Goal: Task Accomplishment & Management: Manage account settings

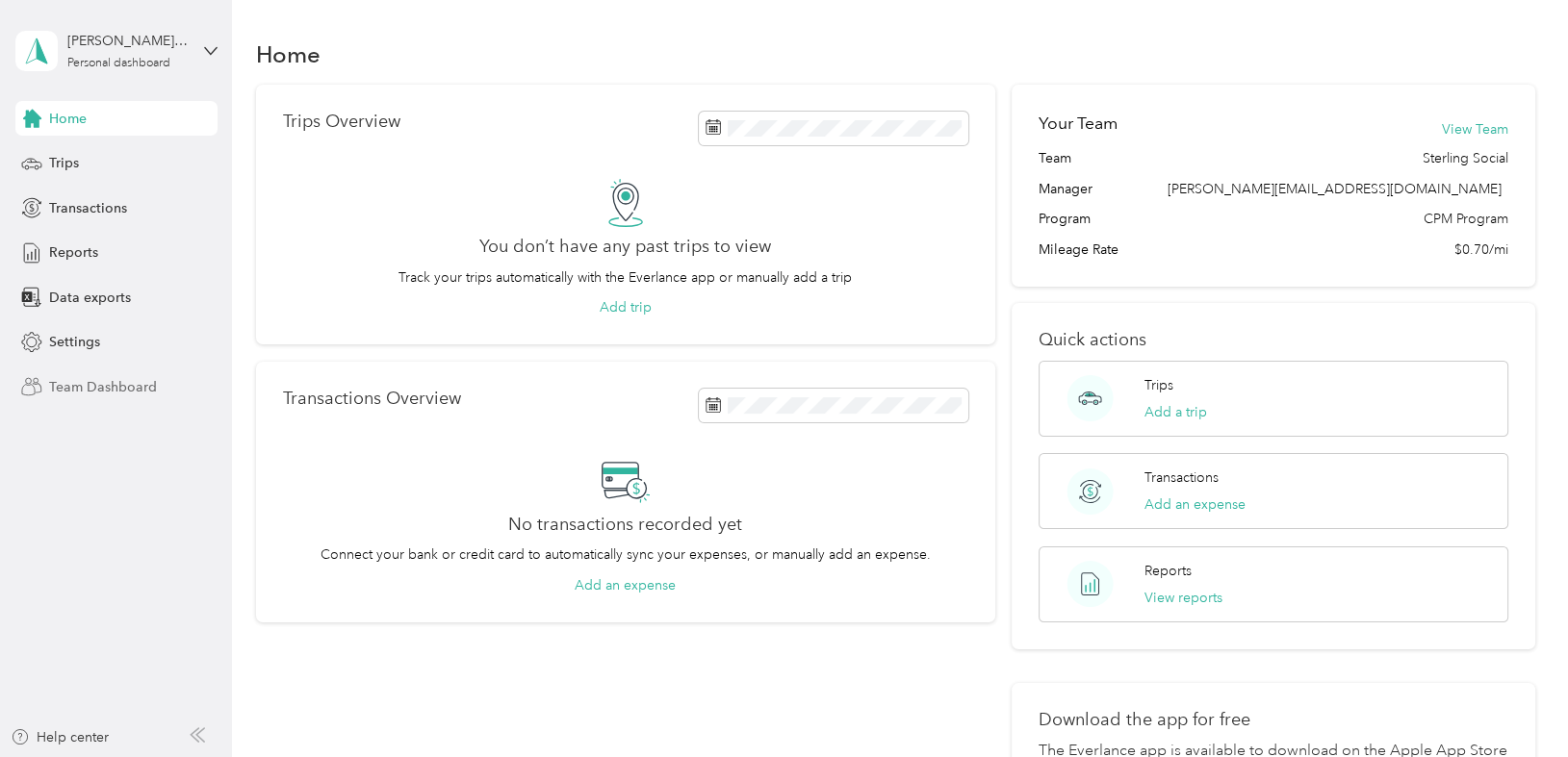
click at [97, 387] on span "Team Dashboard" at bounding box center [102, 387] width 107 height 20
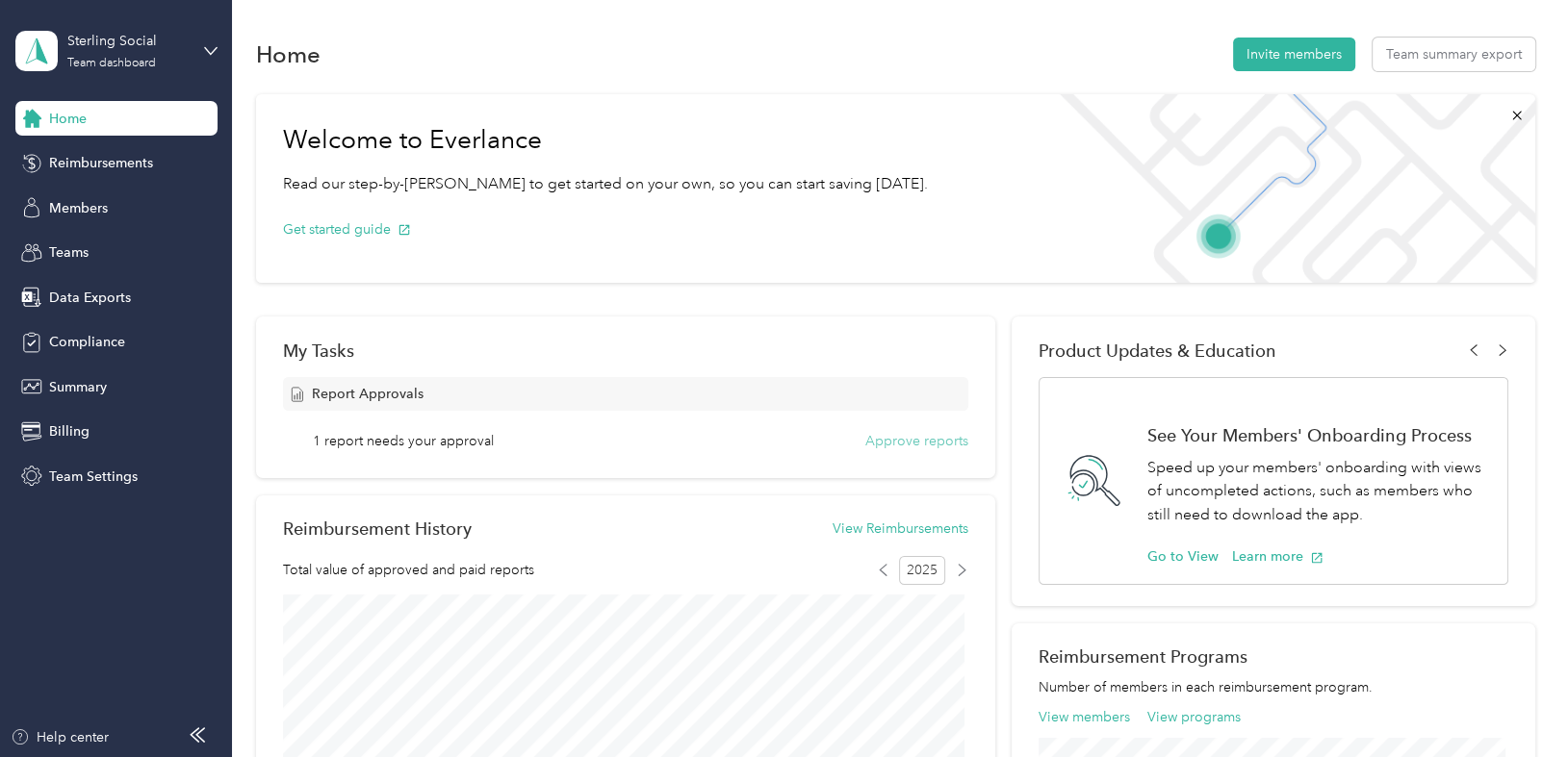
click at [896, 440] on button "Approve reports" at bounding box center [917, 441] width 103 height 20
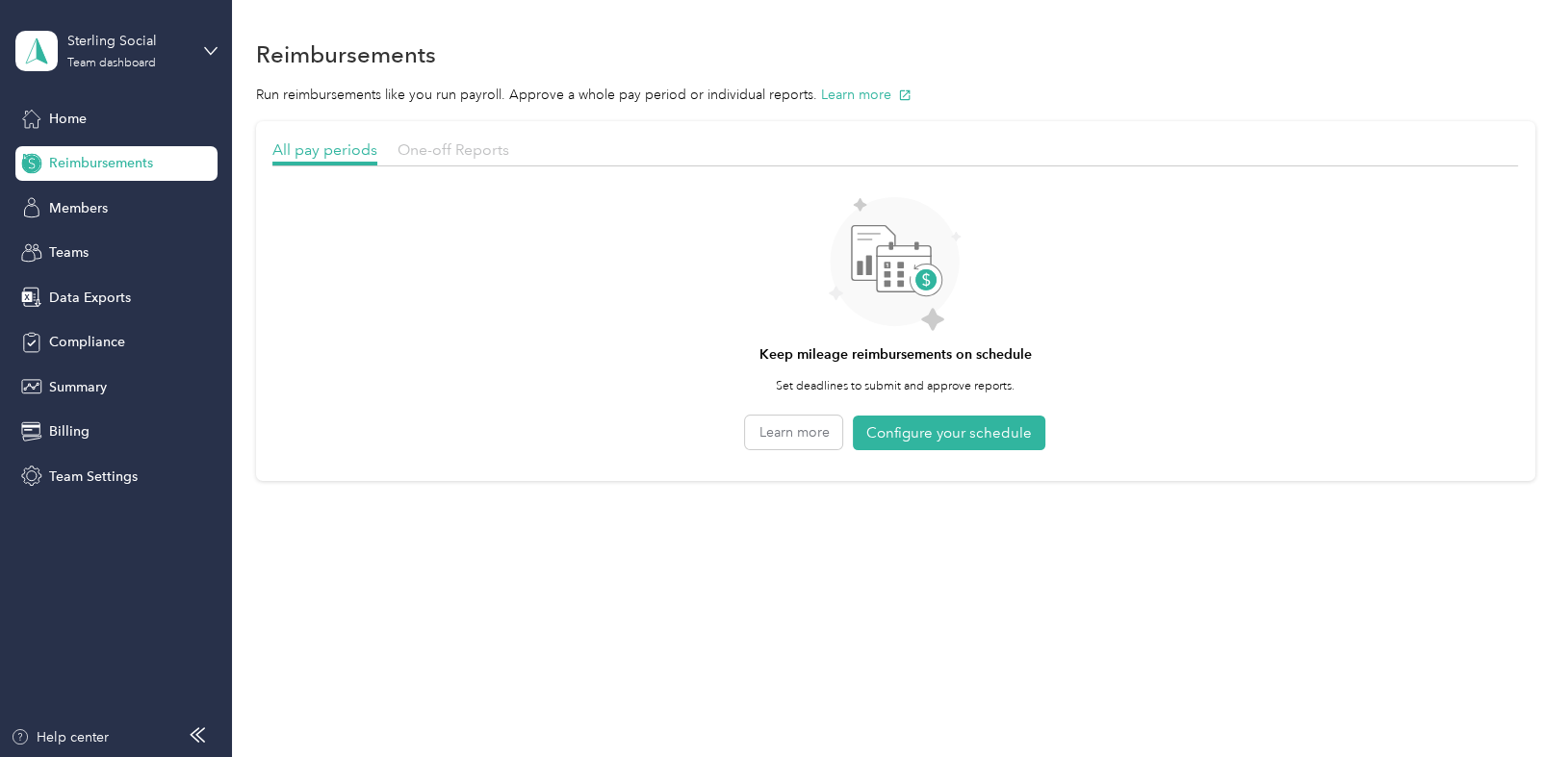
click at [447, 151] on span "One-off Reports" at bounding box center [454, 149] width 111 height 18
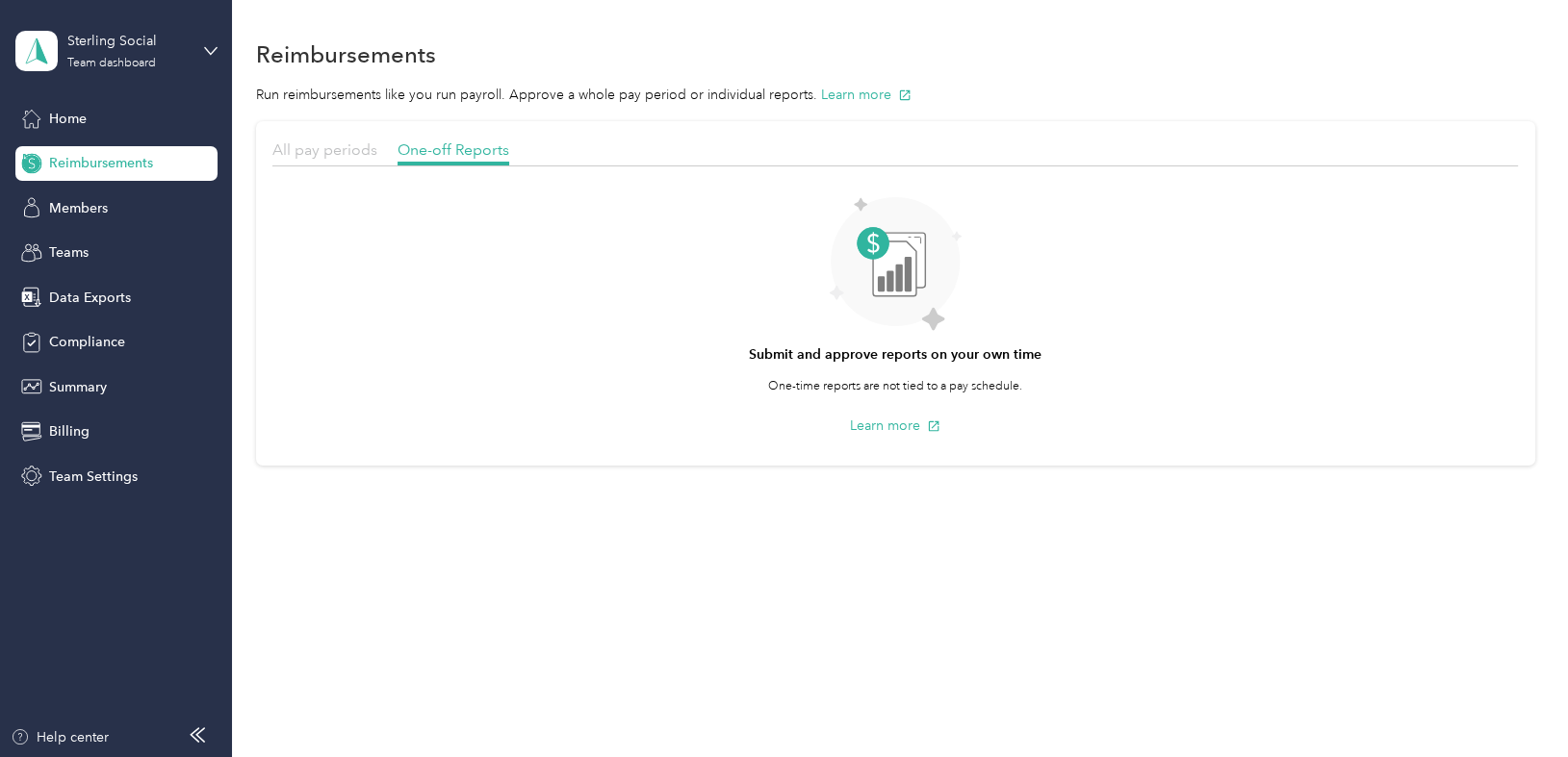
click at [310, 150] on span "All pay periods" at bounding box center [324, 149] width 104 height 18
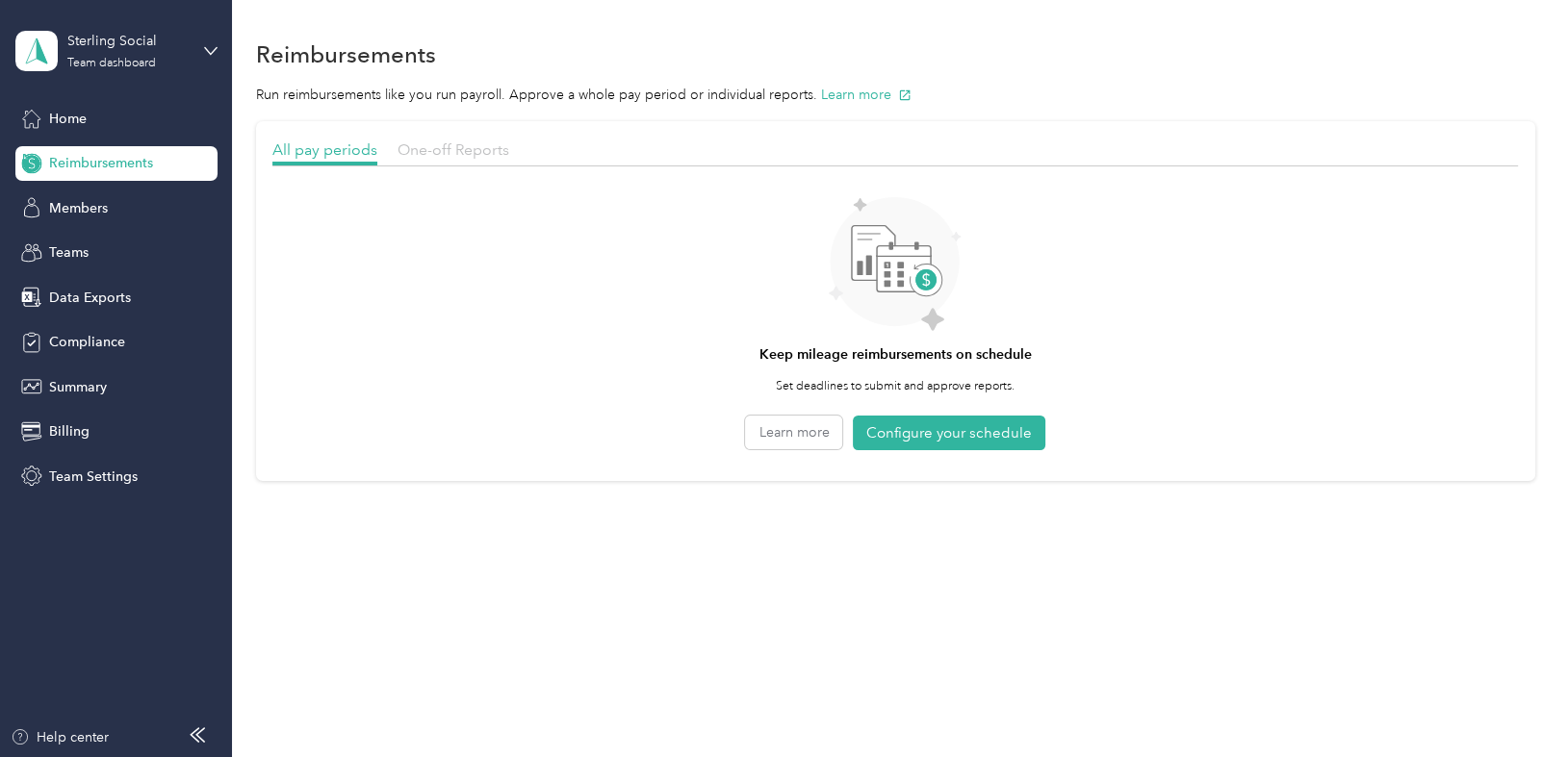
click at [487, 156] on span "One-off Reports" at bounding box center [454, 149] width 111 height 18
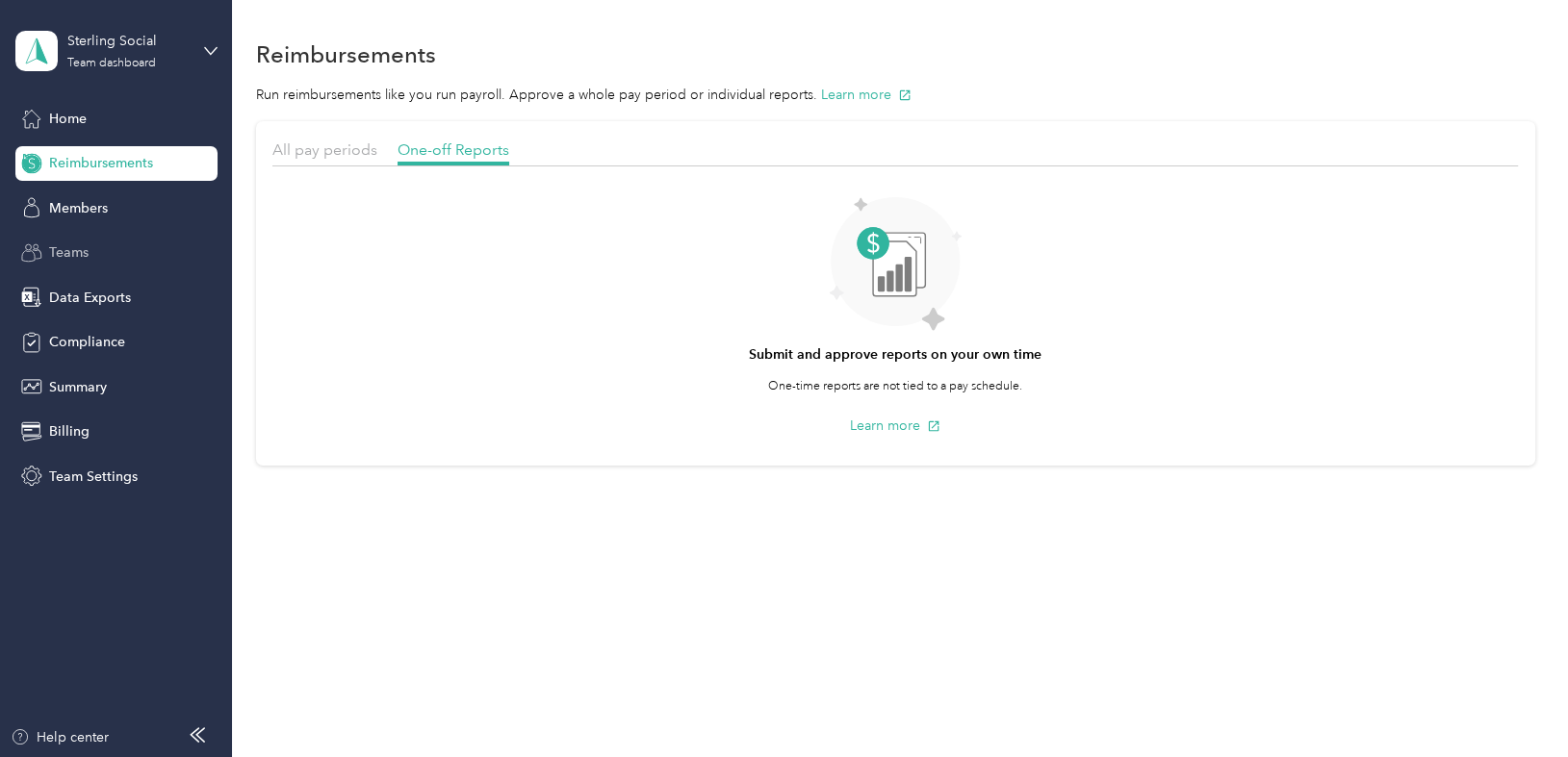
click at [93, 247] on div "Teams" at bounding box center [115, 253] width 202 height 35
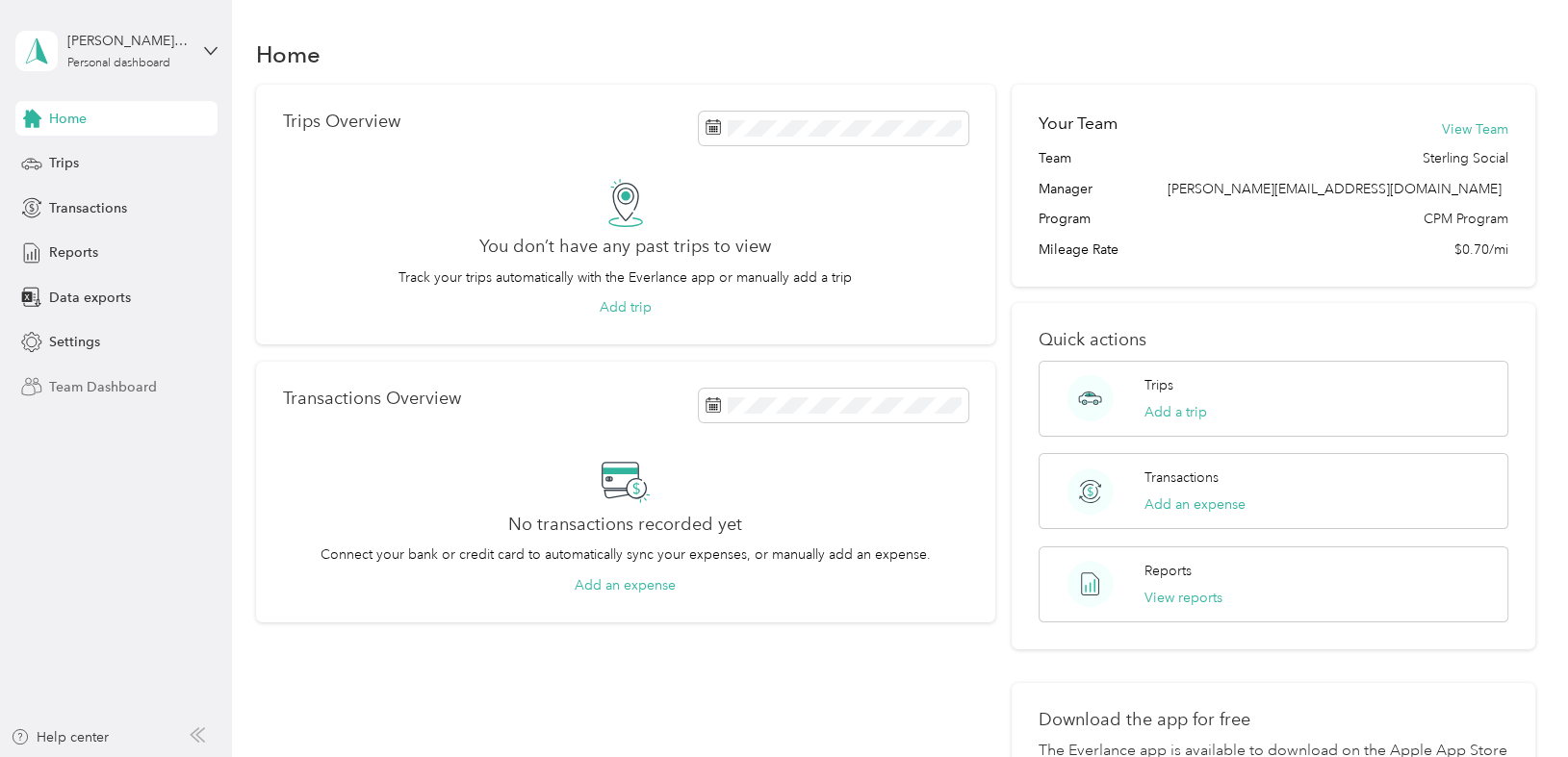
click at [129, 382] on span "Team Dashboard" at bounding box center [102, 387] width 107 height 20
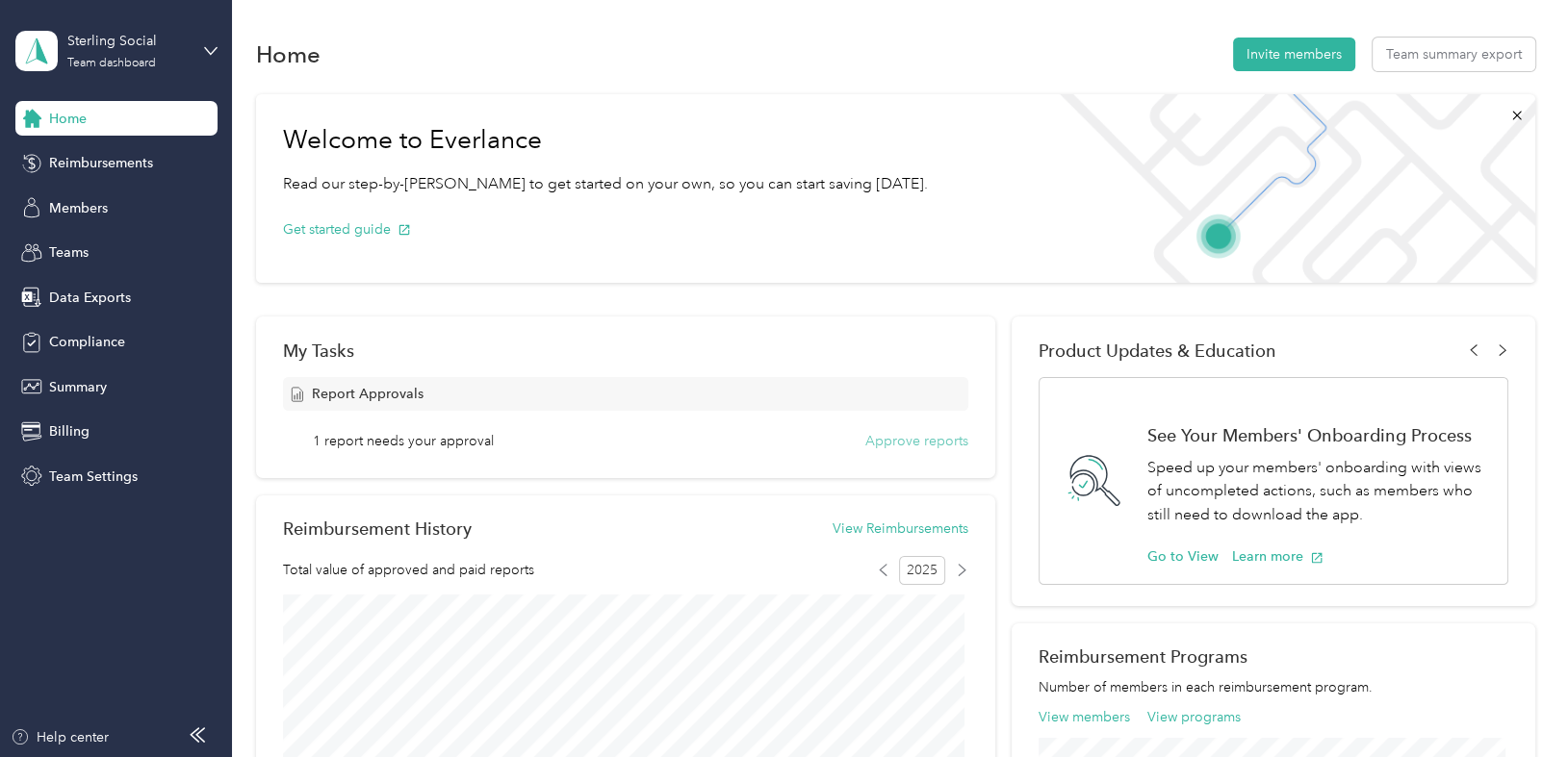
click at [878, 440] on button "Approve reports" at bounding box center [917, 441] width 103 height 20
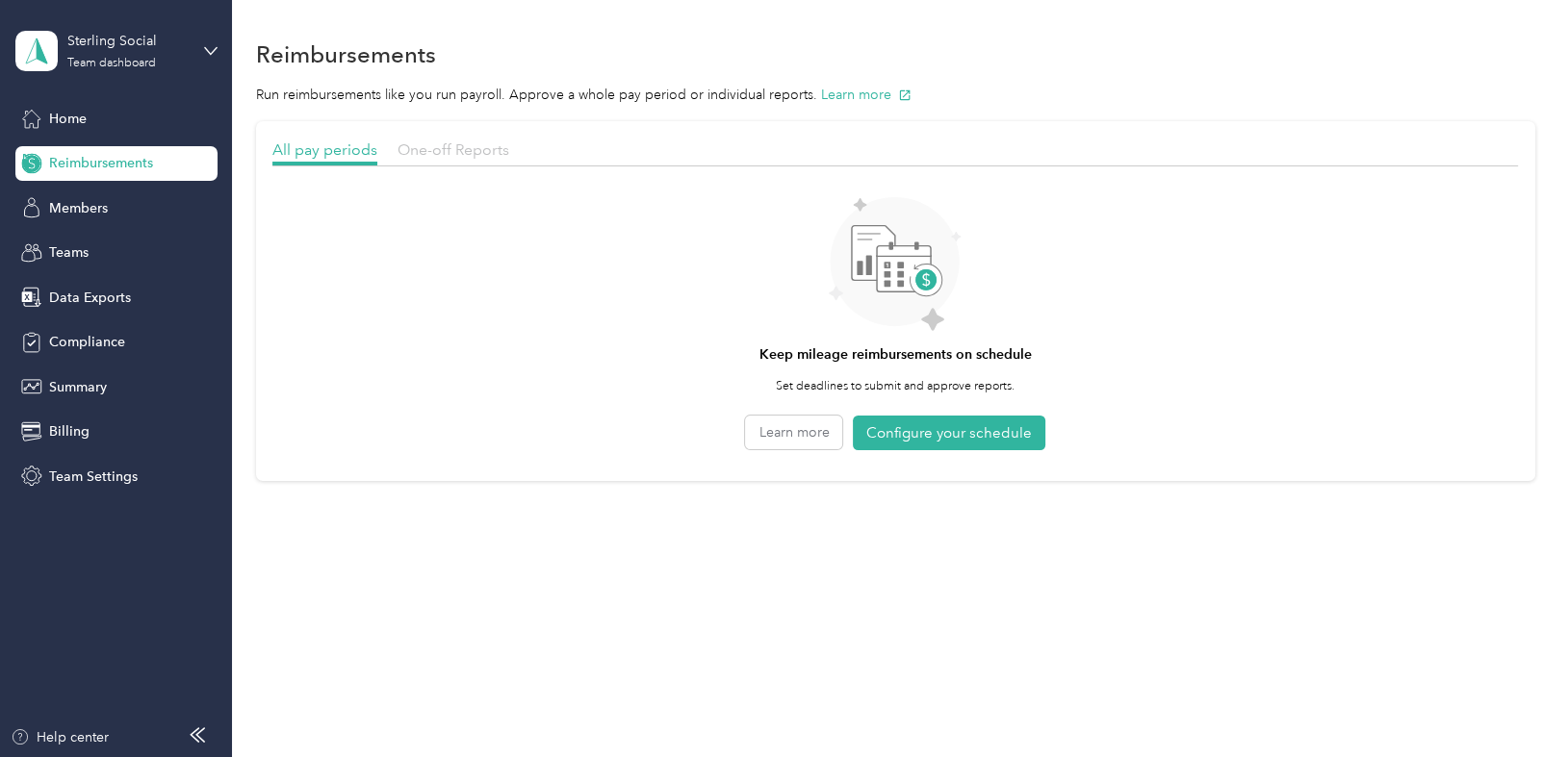
click at [443, 157] on span "One-off Reports" at bounding box center [454, 149] width 111 height 18
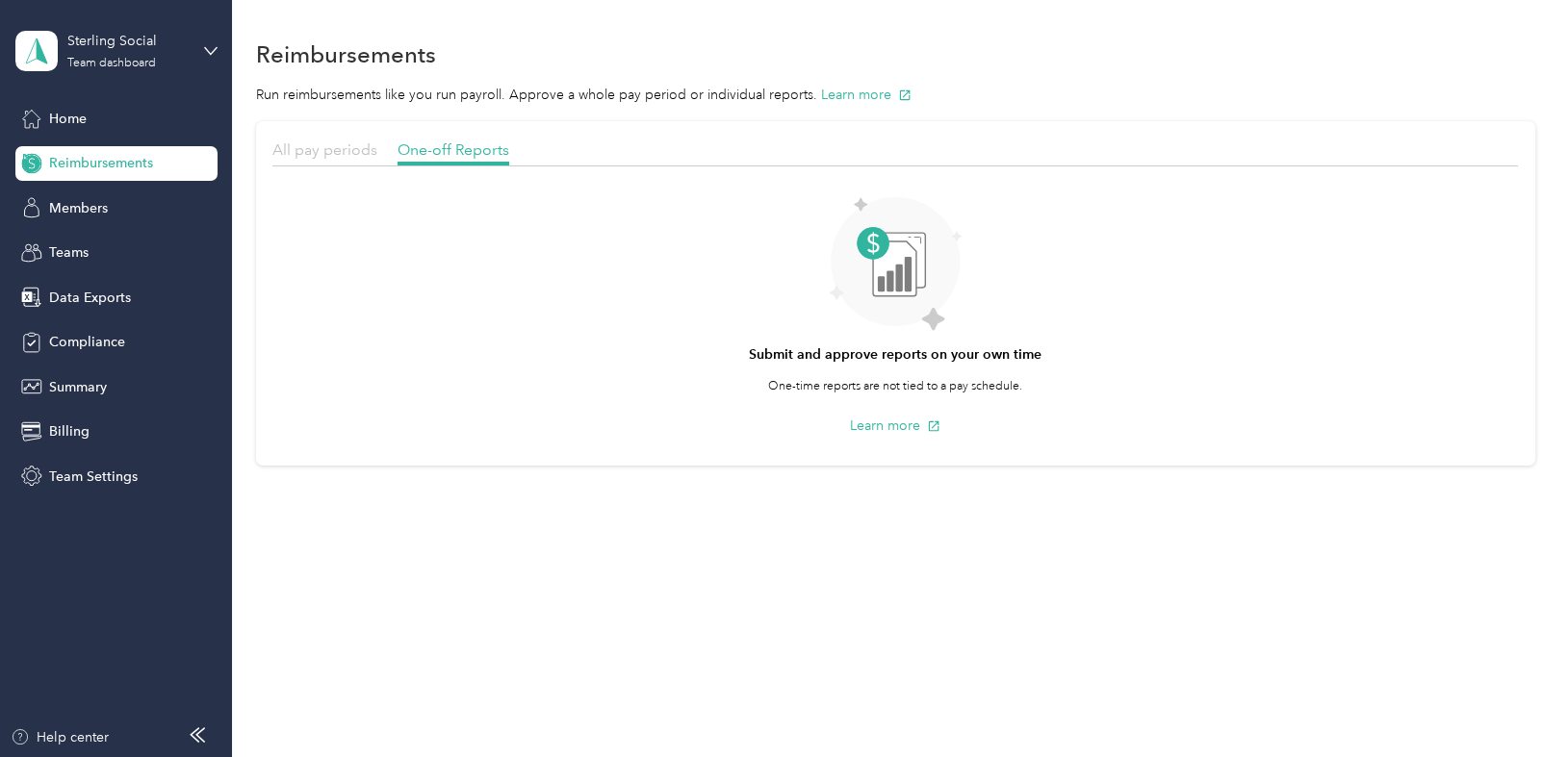
click at [311, 147] on span "All pay periods" at bounding box center [324, 149] width 104 height 18
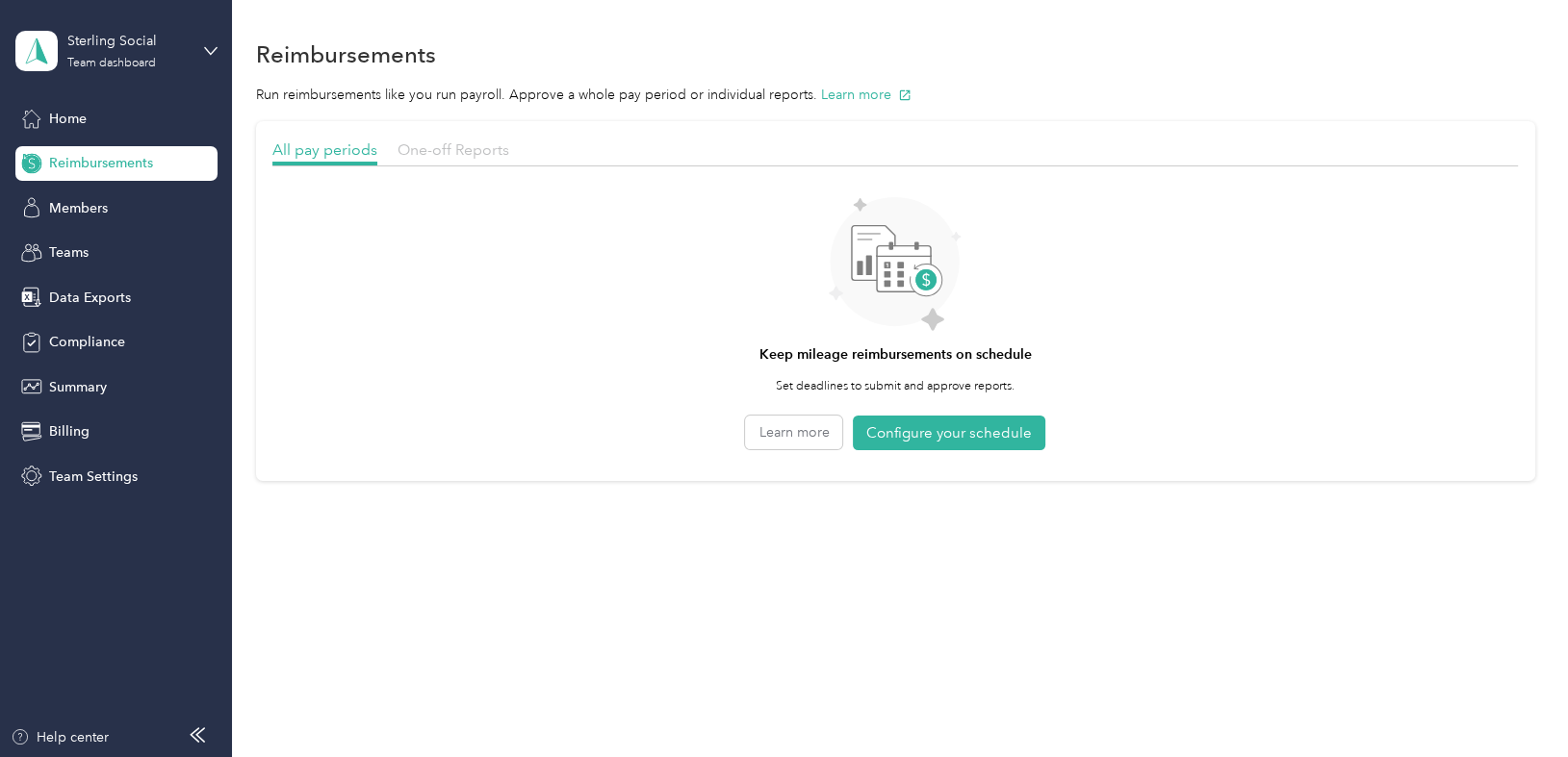
click at [486, 140] on span "One-off Reports" at bounding box center [454, 149] width 111 height 18
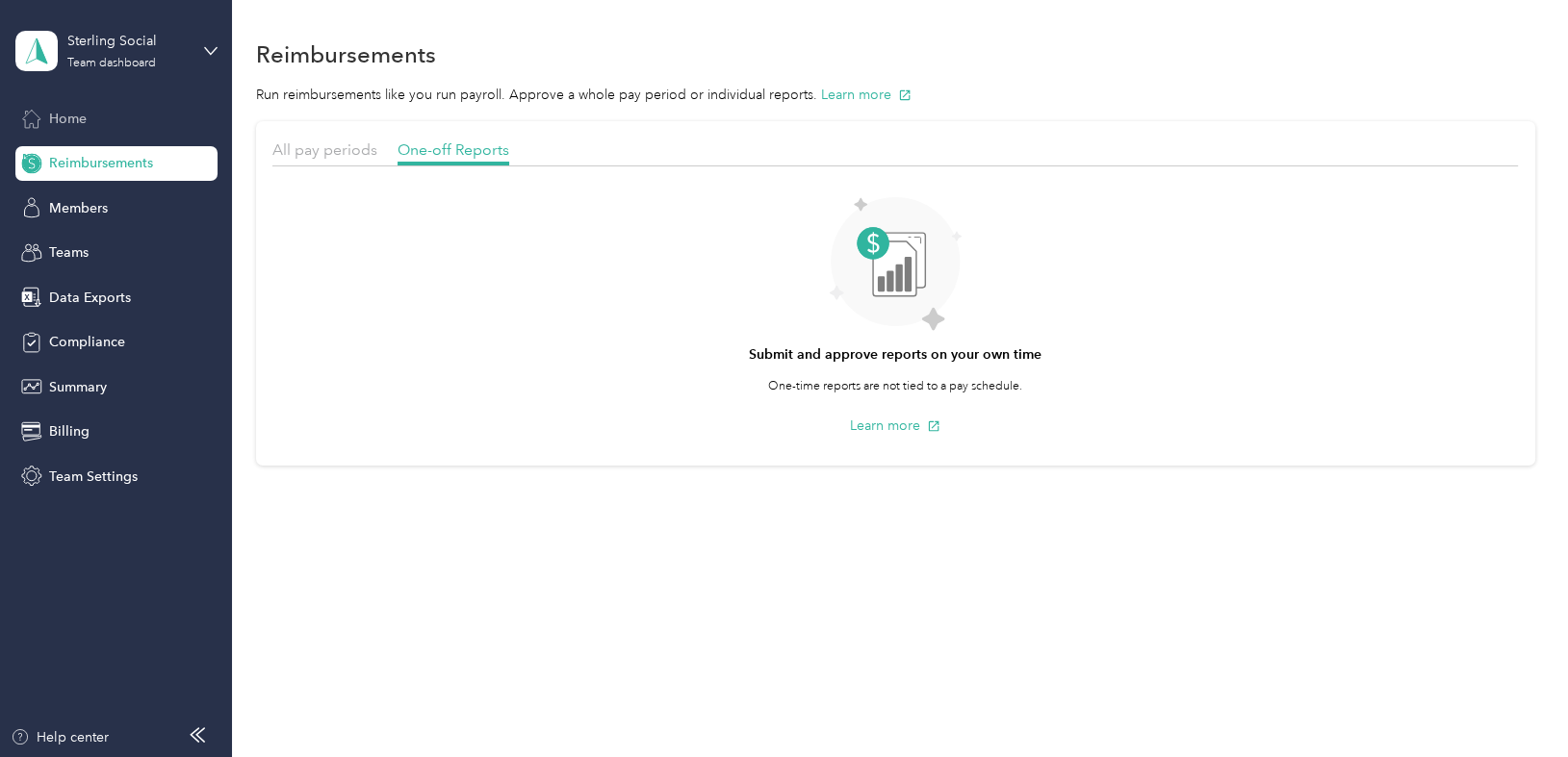
click at [95, 119] on div "Home" at bounding box center [115, 118] width 202 height 35
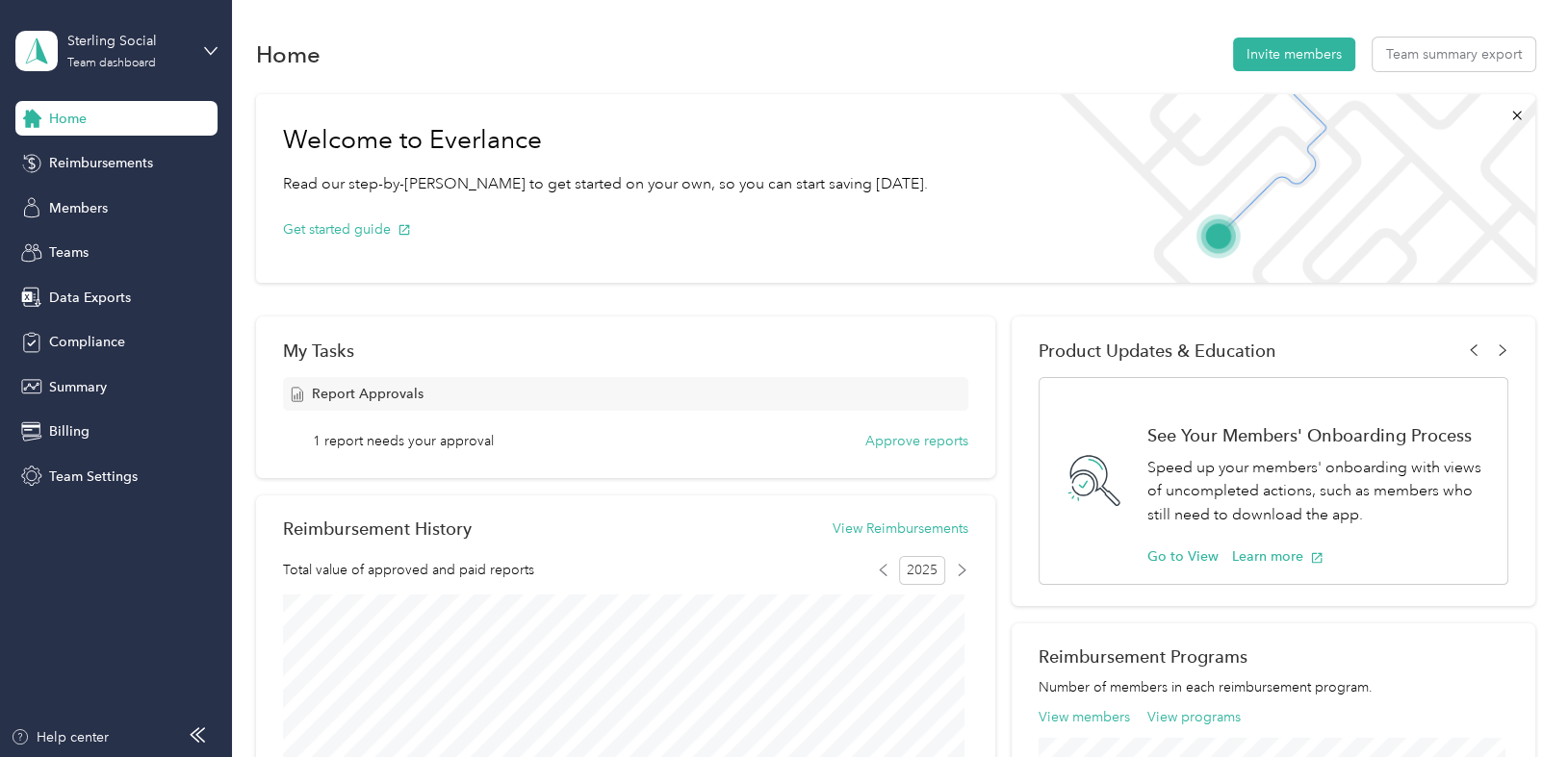
click at [439, 444] on span "1 report needs your approval" at bounding box center [403, 441] width 181 height 20
click at [920, 442] on button "Approve reports" at bounding box center [917, 441] width 103 height 20
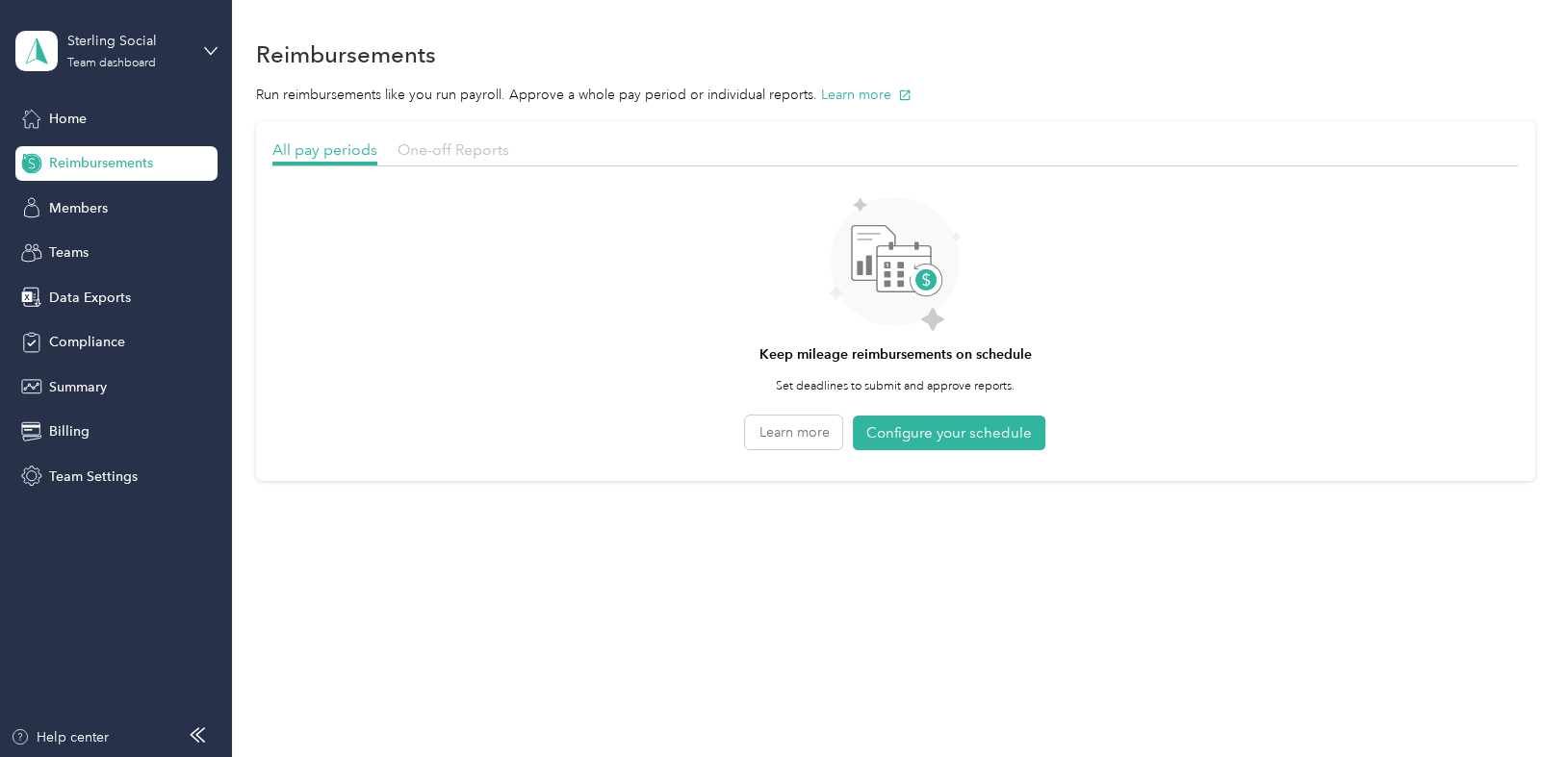
click at [446, 152] on span "One-off Reports" at bounding box center [454, 149] width 111 height 18
